Goal: Task Accomplishment & Management: Manage account settings

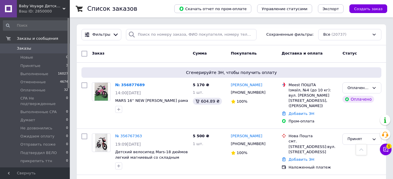
scroll to position [186, 0]
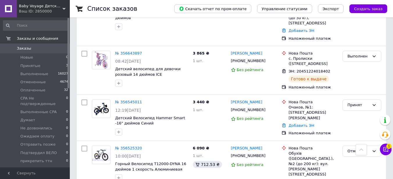
drag, startPoint x: 55, startPoint y: 7, endPoint x: 27, endPoint y: 52, distance: 52.8
click at [49, 8] on span "Baby Voyage Детский транспорт от пеленок." at bounding box center [41, 5] width 44 height 5
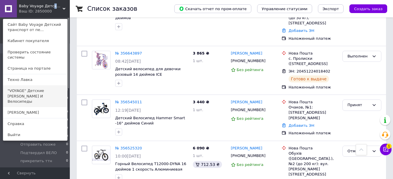
click at [29, 90] on link ""VOYAGE" Детские [PERSON_NAME] И Велосипеды" at bounding box center [35, 97] width 64 height 22
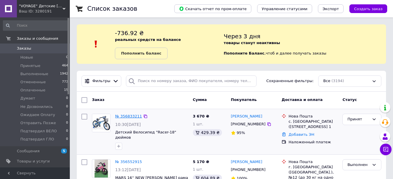
click at [126, 115] on link "№ 356833211" at bounding box center [128, 116] width 27 height 4
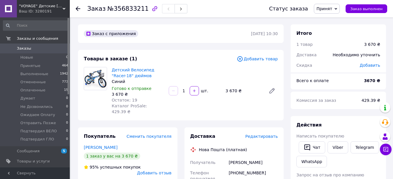
click at [260, 56] on span "Добавить товар" at bounding box center [257, 59] width 41 height 6
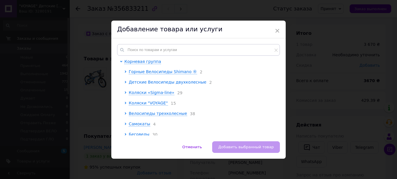
click at [157, 82] on span "Детские Велосипеды двухколесные" at bounding box center [168, 82] width 78 height 5
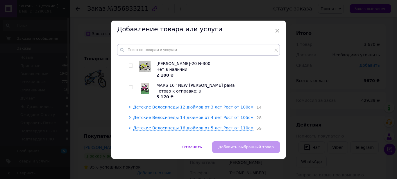
scroll to position [58, 0]
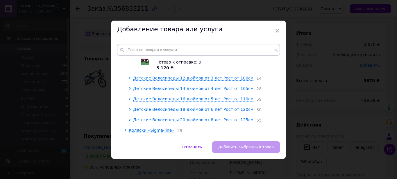
click at [189, 122] on span "Детские Велосипеды 20 дюймов от 8 лет Рост от 125см" at bounding box center [193, 120] width 120 height 5
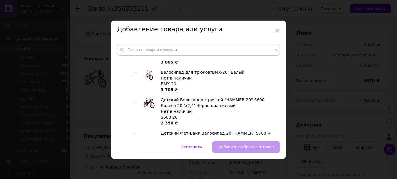
scroll to position [931, 0]
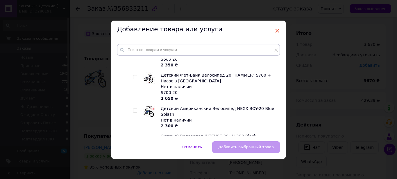
click at [277, 29] on span "×" at bounding box center [277, 31] width 5 height 10
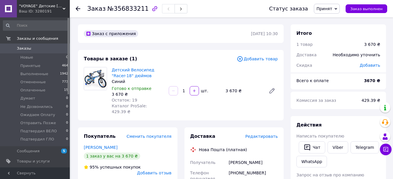
click at [255, 60] on span "Добавить товар" at bounding box center [257, 59] width 41 height 6
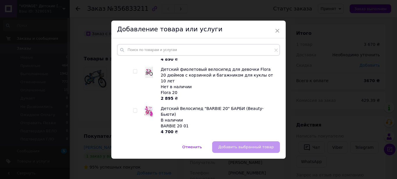
scroll to position [436, 0]
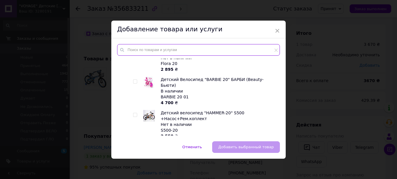
click at [158, 51] on input "text" at bounding box center [198, 50] width 163 height 12
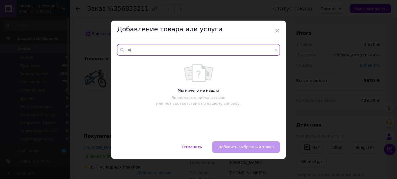
type input "к"
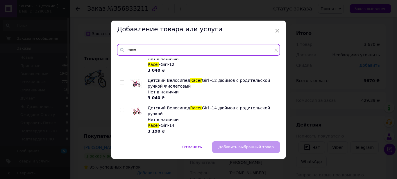
scroll to position [314, 0]
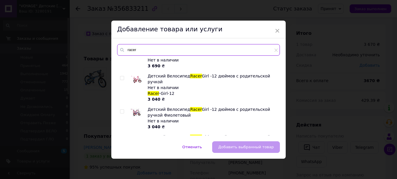
type input "racer"
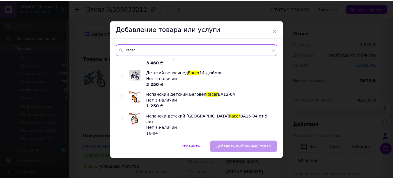
scroll to position [0, 0]
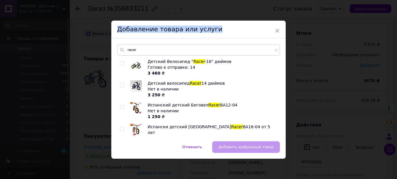
click at [280, 31] on div "× Добавление товара или услуги racer Детский Велосипед " Racer -16" дюймов Гото…" at bounding box center [198, 90] width 175 height 138
click at [276, 30] on span "×" at bounding box center [277, 31] width 5 height 10
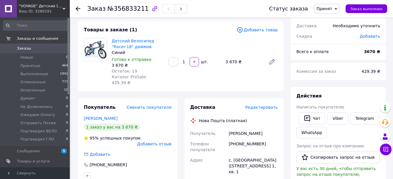
scroll to position [58, 0]
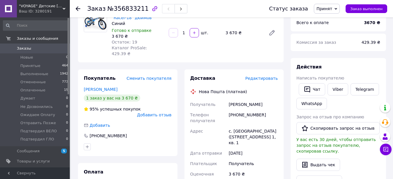
drag, startPoint x: 384, startPoint y: 148, endPoint x: 200, endPoint y: 42, distance: 212.1
click at [203, 67] on body ""VOYAGE" Детские [PERSON_NAME] И Велосипеды Ваш ID: 3280191 Сайт "VOYAGE" Детск…" at bounding box center [196, 162] width 393 height 440
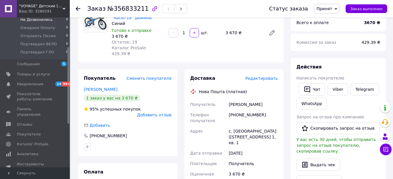
scroll to position [116, 0]
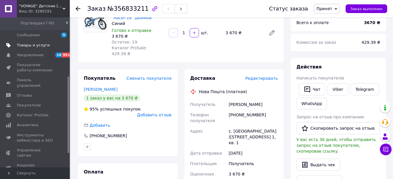
click at [35, 47] on span "Товары и услуги" at bounding box center [33, 45] width 33 height 5
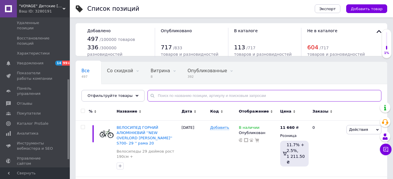
click at [159, 99] on input "text" at bounding box center [264, 96] width 234 height 12
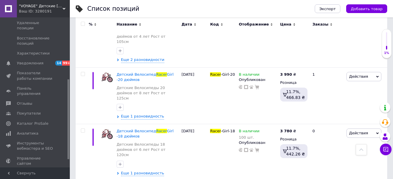
scroll to position [640, 0]
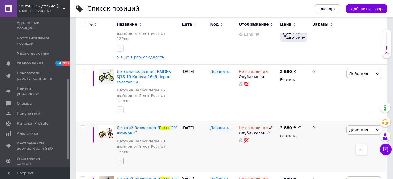
type input "racer"
click at [120, 159] on icon "button" at bounding box center [120, 161] width 5 height 5
click at [200, 121] on div "[DATE]" at bounding box center [194, 146] width 29 height 51
click at [131, 126] on span "Детский Велосипед "" at bounding box center [138, 128] width 42 height 4
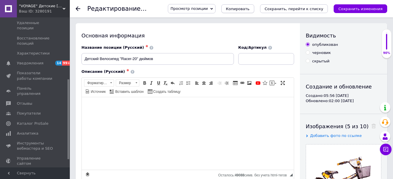
click at [250, 7] on span "Копировать" at bounding box center [238, 9] width 24 height 4
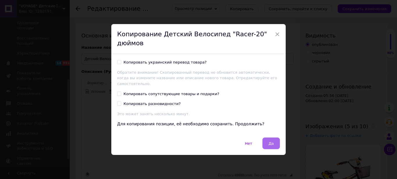
click at [269, 142] on span "Да" at bounding box center [271, 144] width 5 height 4
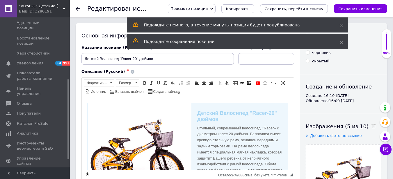
scroll to position [87, 0]
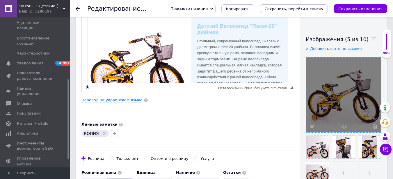
drag, startPoint x: 337, startPoint y: 92, endPoint x: 347, endPoint y: 81, distance: 14.4
click at [347, 81] on div at bounding box center [343, 95] width 75 height 75
click at [375, 129] on div at bounding box center [343, 95] width 75 height 75
click at [376, 127] on use at bounding box center [375, 126] width 4 height 4
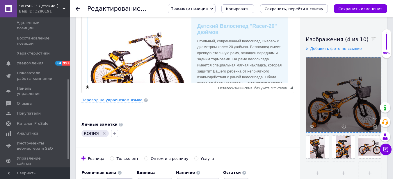
click at [376, 127] on use at bounding box center [375, 126] width 4 height 4
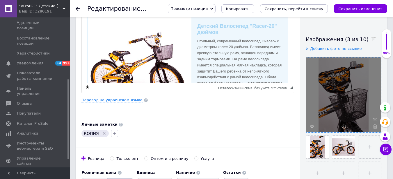
click at [376, 127] on use at bounding box center [375, 126] width 4 height 4
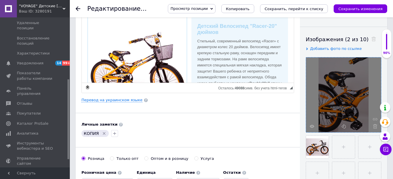
click at [376, 127] on use at bounding box center [375, 126] width 4 height 4
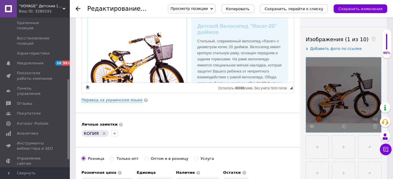
click at [376, 127] on use at bounding box center [375, 126] width 4 height 4
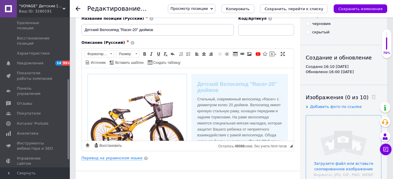
scroll to position [58, 0]
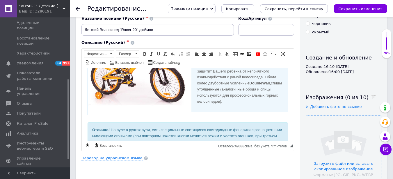
click at [150, 92] on img "Визуальный текстовый редактор, 2BB80CD2-6E80-46AD-81EE-1823F69415C9" at bounding box center [137, 65] width 99 height 99
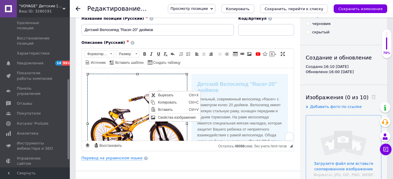
scroll to position [116, 0]
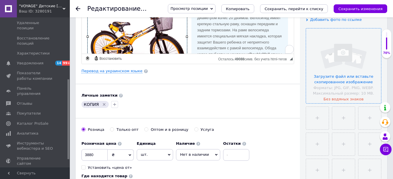
click at [339, 73] on input "file" at bounding box center [343, 66] width 75 height 75
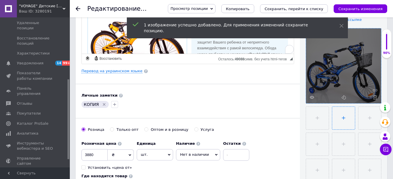
click at [337, 118] on input "file" at bounding box center [343, 118] width 23 height 23
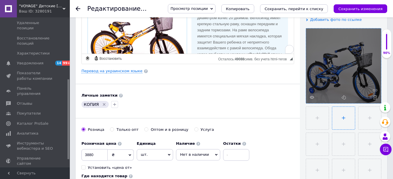
type input "C:\fakepath\1258.750.jpg"
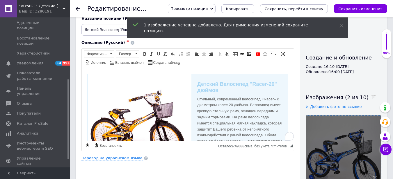
scroll to position [0, 0]
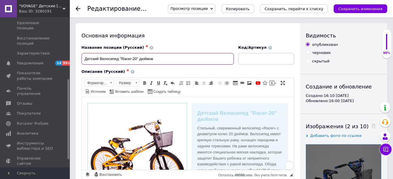
click at [156, 58] on input "Детский Велосипед "Racer-20" дюймов" at bounding box center [157, 59] width 152 height 12
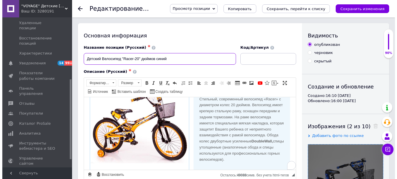
scroll to position [29, 0]
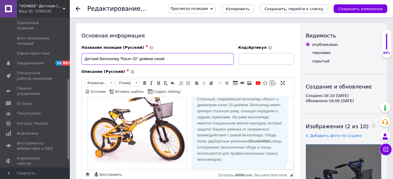
type input "Детский Велосипед "Racer-20" дюймов синий"
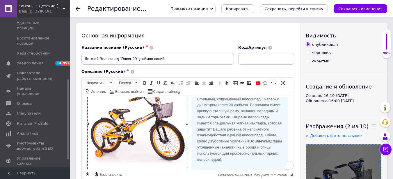
click at [129, 122] on img "To enrich screen reader interactions, please activate Accessibility in Grammarl…" at bounding box center [137, 123] width 99 height 99
click at [124, 124] on img "To enrich screen reader interactions, please activate Accessibility in Grammarl…" at bounding box center [137, 123] width 99 height 99
select select
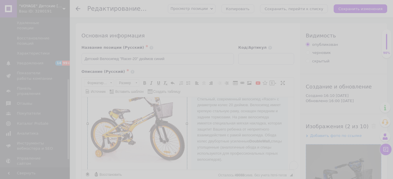
type input "[URL][DOMAIN_NAME]"
type input "340"
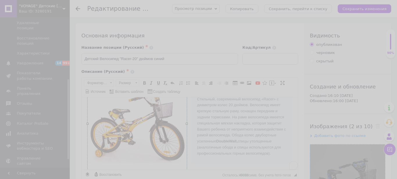
scroll to position [0, 0]
click at [124, 125] on td "Гориз. отступ Вертик. отступ" at bounding box center [138, 113] width 38 height 25
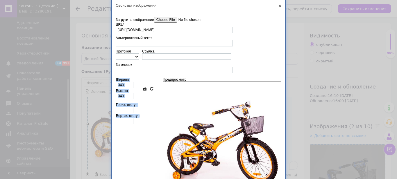
drag, startPoint x: 200, startPoint y: 116, endPoint x: 196, endPoint y: 129, distance: 13.8
click at [196, 129] on img at bounding box center [222, 141] width 116 height 116
drag, startPoint x: 279, startPoint y: 5, endPoint x: 242, endPoint y: 89, distance: 91.8
click at [279, 6] on link "X" at bounding box center [279, 5] width 5 height 5
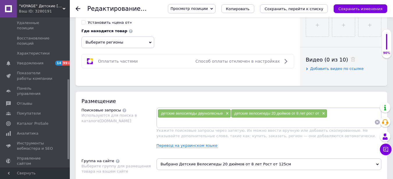
scroll to position [291, 0]
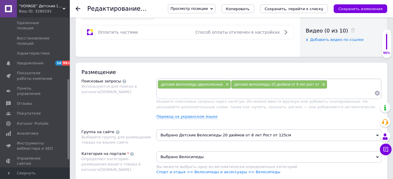
click at [341, 86] on div "детские велосипеды двухколесные × детские велосипеды 20 дюймов от 8 лет рост от…" at bounding box center [269, 88] width 223 height 17
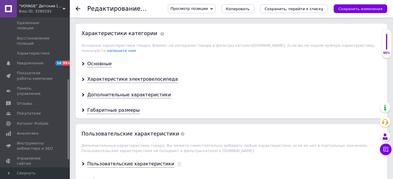
scroll to position [494, 0]
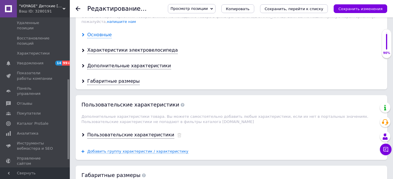
click at [97, 32] on div "Основные" at bounding box center [99, 35] width 24 height 7
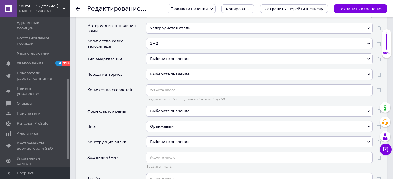
scroll to position [669, 0]
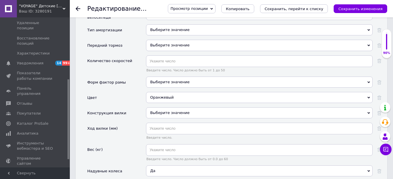
click at [175, 92] on div "Оранжевый" at bounding box center [259, 97] width 227 height 11
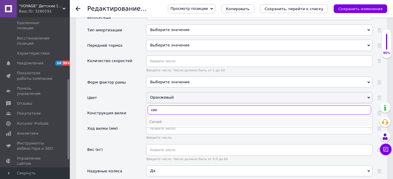
type input "син"
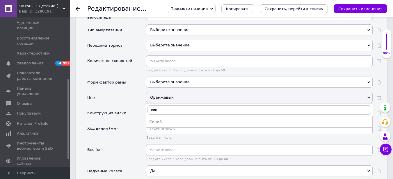
click at [174, 120] on div "Синий" at bounding box center [259, 122] width 220 height 5
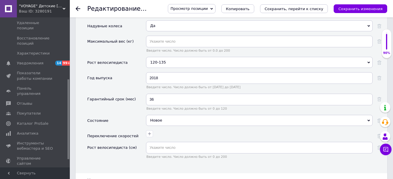
scroll to position [785, 0]
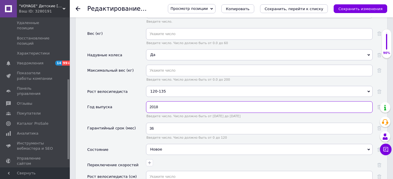
drag, startPoint x: 160, startPoint y: 103, endPoint x: 142, endPoint y: 99, distance: 18.1
click at [143, 102] on div "Год выпуска 2018 Введите число. Число должно быть от [DATE] до [DATE]" at bounding box center [234, 112] width 294 height 21
type input "5"
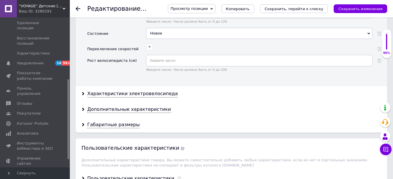
scroll to position [931, 0]
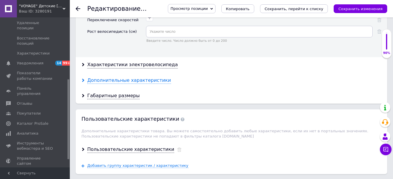
type input "2024"
click at [114, 77] on div "Дополнительные характеристики" at bounding box center [129, 80] width 84 height 7
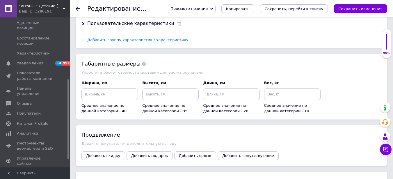
scroll to position [1494, 0]
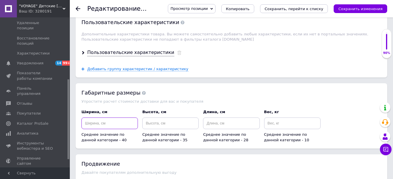
click at [112, 120] on input at bounding box center [109, 124] width 56 height 12
type input "110"
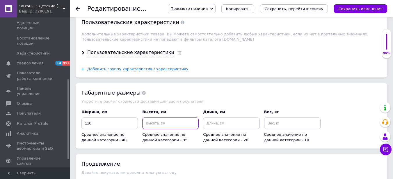
click at [169, 121] on input at bounding box center [170, 124] width 56 height 12
type input "1"
type input "54"
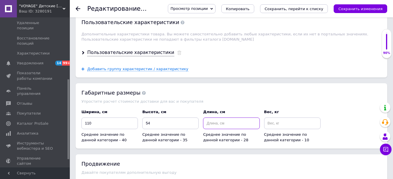
click at [225, 118] on input at bounding box center [231, 124] width 56 height 12
type input "110"
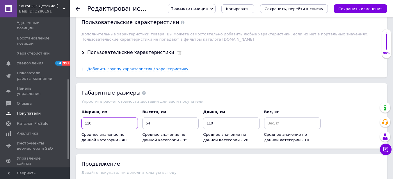
drag, startPoint x: 102, startPoint y: 121, endPoint x: 0, endPoint y: 87, distance: 107.7
drag, startPoint x: 113, startPoint y: 120, endPoint x: 23, endPoint y: 109, distance: 90.8
type input "18"
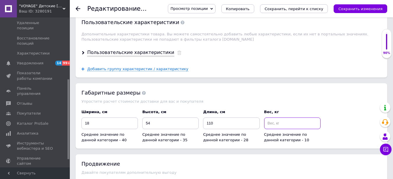
drag, startPoint x: 289, startPoint y: 114, endPoint x: 286, endPoint y: 118, distance: 5.4
click at [289, 118] on input at bounding box center [292, 124] width 56 height 12
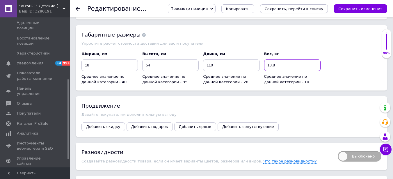
type input "13.8"
click at [302, 11] on icon "Сохранить, перейти к списку" at bounding box center [294, 9] width 59 height 4
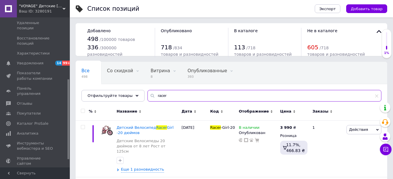
click at [171, 96] on input "racer" at bounding box center [264, 96] width 234 height 12
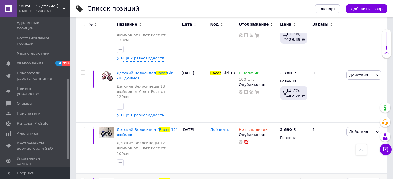
scroll to position [611, 0]
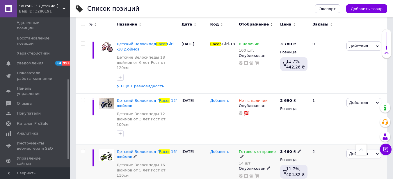
click at [198, 145] on div "[DATE]" at bounding box center [194, 174] width 29 height 59
type input "25"
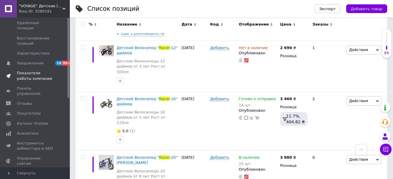
scroll to position [0, 0]
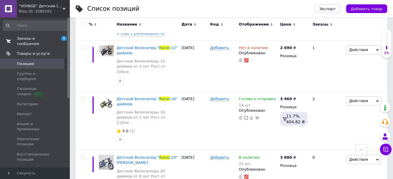
click at [31, 38] on span "Заказы и сообщения" at bounding box center [35, 41] width 37 height 10
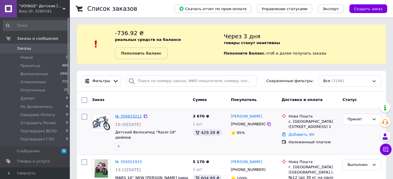
click at [126, 115] on link "№ 356833211" at bounding box center [128, 116] width 27 height 4
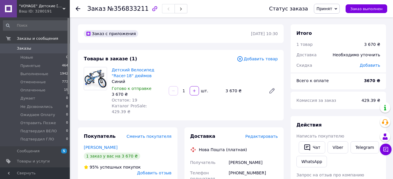
click at [269, 60] on span "Добавить товар" at bounding box center [257, 59] width 41 height 6
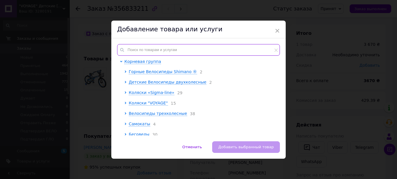
click at [208, 52] on input "text" at bounding box center [198, 50] width 163 height 12
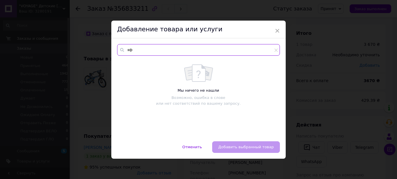
type input "к"
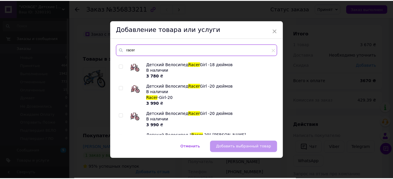
scroll to position [510, 0]
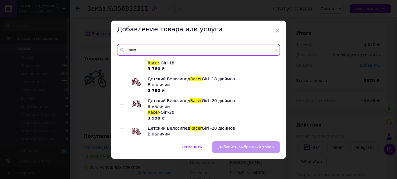
type input "racer"
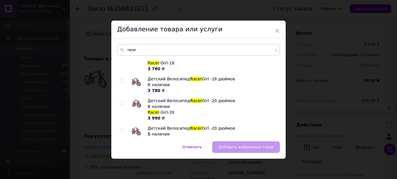
click at [122, 151] on input "checkbox" at bounding box center [122, 153] width 4 height 4
checkbox input "true"
click at [257, 146] on span "Добавить выбранный товар" at bounding box center [246, 147] width 56 height 4
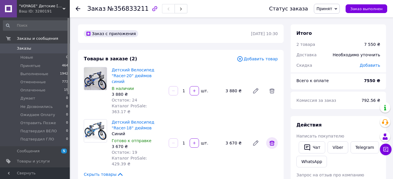
click at [272, 141] on icon at bounding box center [271, 143] width 5 height 5
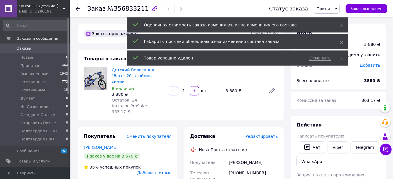
click at [30, 8] on span ""VOYAGE" Детские [PERSON_NAME] И Велосипеды" at bounding box center [41, 5] width 44 height 5
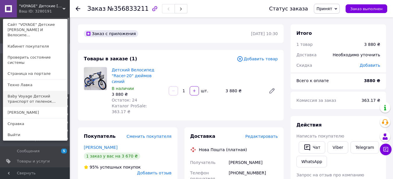
click at [28, 91] on link "Baby Voyage Детский транспорт от пеленок..." at bounding box center [35, 99] width 64 height 16
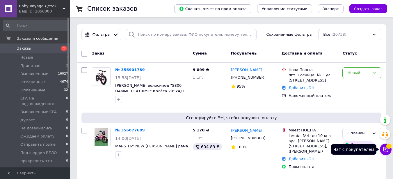
click at [386, 147] on button "Чат с покупателем 1" at bounding box center [386, 150] width 12 height 12
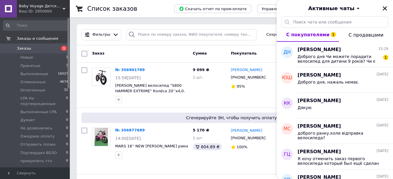
click at [385, 11] on icon "Закрыть" at bounding box center [384, 8] width 5 height 5
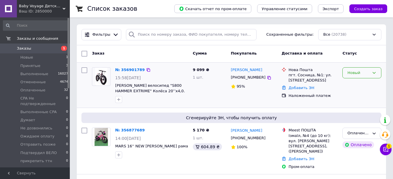
click at [365, 74] on div "Новый" at bounding box center [358, 73] width 22 height 6
click at [361, 87] on li "Принят" at bounding box center [362, 85] width 38 height 11
click at [267, 79] on icon at bounding box center [269, 78] width 5 height 5
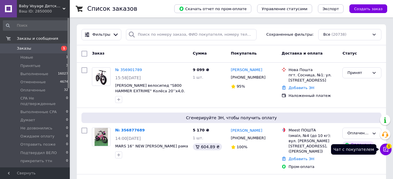
click at [385, 147] on icon at bounding box center [386, 150] width 6 height 6
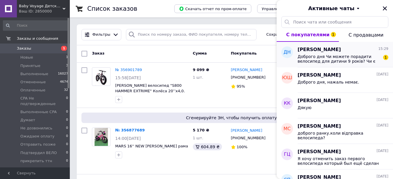
click at [326, 61] on span "Доброго дня Чи можете порадити велосипед для дитини 9 років? Чи є гарні варіант…" at bounding box center [339, 58] width 83 height 9
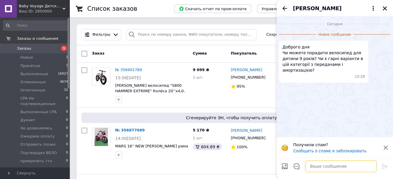
drag, startPoint x: 321, startPoint y: 166, endPoint x: 321, endPoint y: 177, distance: 11.3
click at [321, 168] on textarea at bounding box center [341, 167] width 72 height 12
type textarea "L"
type textarea "Доброго дня."
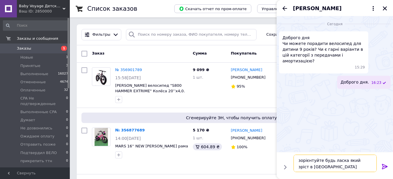
type textarea "зорієнтуйте будь ласка який зріст в дитини?"
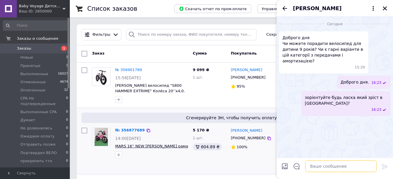
scroll to position [29, 0]
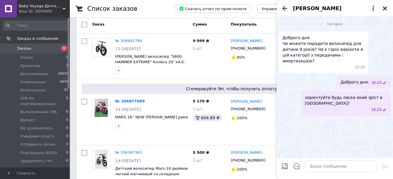
click at [284, 8] on icon "Назад" at bounding box center [284, 8] width 5 height 4
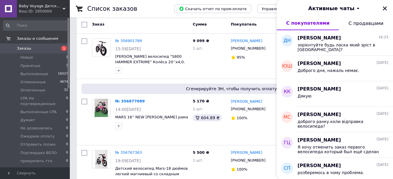
scroll to position [87, 0]
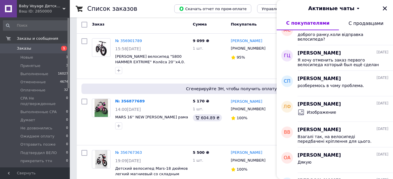
drag, startPoint x: 386, startPoint y: 9, endPoint x: 367, endPoint y: 16, distance: 20.4
click at [386, 9] on icon "Закрыть" at bounding box center [385, 8] width 4 height 4
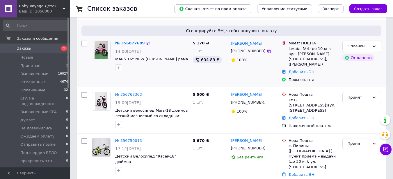
click at [123, 44] on link "№ 356877689" at bounding box center [130, 43] width 30 height 4
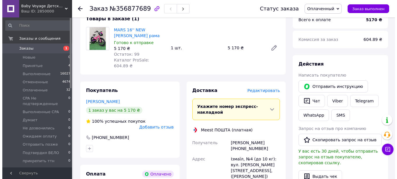
scroll to position [87, 0]
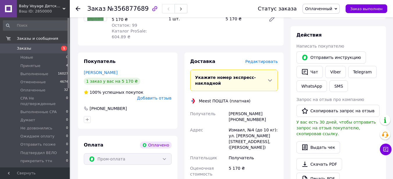
click at [257, 59] on span "Редактировать" at bounding box center [261, 61] width 33 height 5
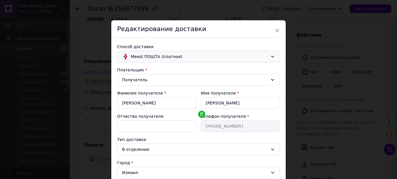
click at [248, 57] on span "Meest ПОШТА (платная)" at bounding box center [199, 57] width 137 height 6
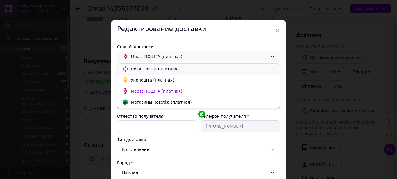
click at [150, 70] on span "Нова Пошта (платная)" at bounding box center [203, 69] width 144 height 6
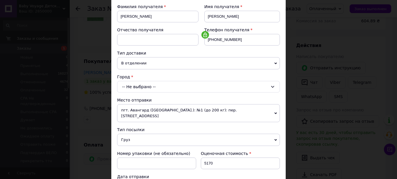
click at [143, 88] on div "-- Не выбрано --" at bounding box center [198, 87] width 163 height 12
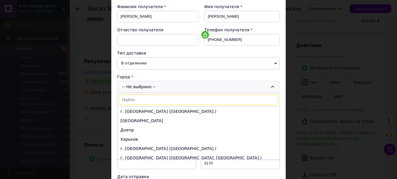
click at [146, 101] on input at bounding box center [198, 100] width 159 height 10
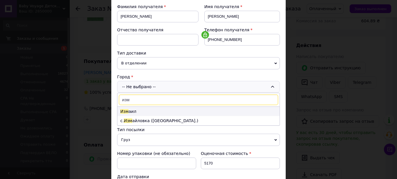
type input "изм"
click at [124, 111] on span "Изм" at bounding box center [124, 111] width 8 height 5
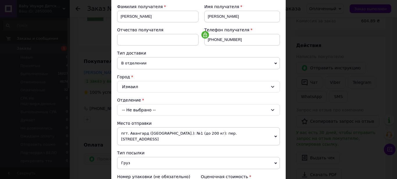
click at [126, 110] on div "-- Не выбрано --" at bounding box center [198, 110] width 163 height 12
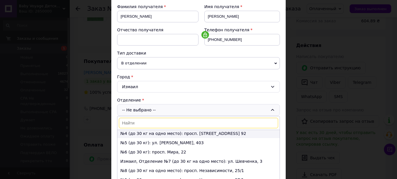
scroll to position [58, 0]
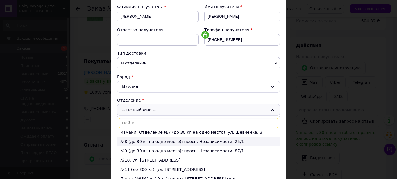
click at [151, 140] on li "№8 (до 30 кг на одно место): просп. Независимости, 25/1" at bounding box center [199, 141] width 162 height 9
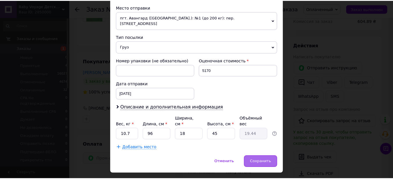
scroll to position [207, 0]
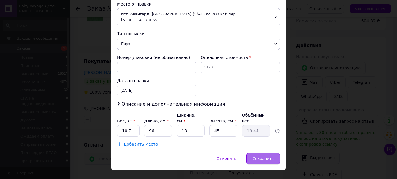
click at [264, 157] on span "Сохранить" at bounding box center [263, 159] width 21 height 4
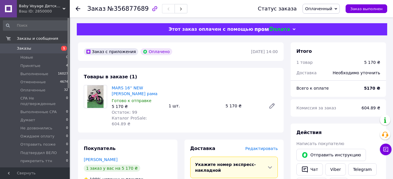
scroll to position [58, 0]
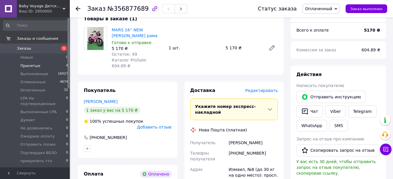
click at [32, 67] on span "Принятые" at bounding box center [30, 65] width 20 height 5
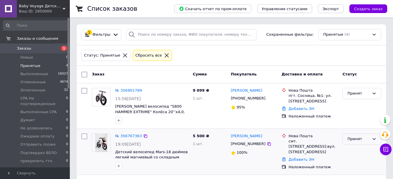
click at [351, 139] on div "Принят" at bounding box center [358, 139] width 22 height 6
click at [355, 174] on li "Подтвердил ВЕЛО" at bounding box center [362, 175] width 38 height 17
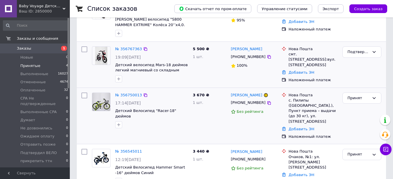
scroll to position [99, 0]
